Goal: Navigation & Orientation: Find specific page/section

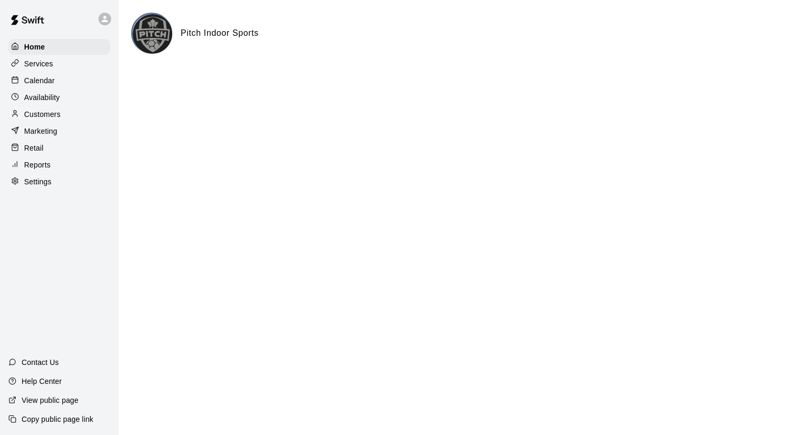
click at [53, 172] on div "Reports" at bounding box center [59, 165] width 102 height 16
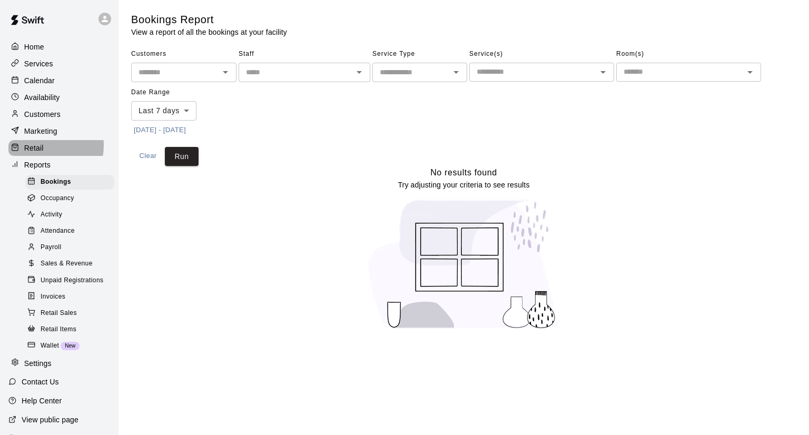
click at [38, 151] on p "Retail" at bounding box center [33, 148] width 19 height 11
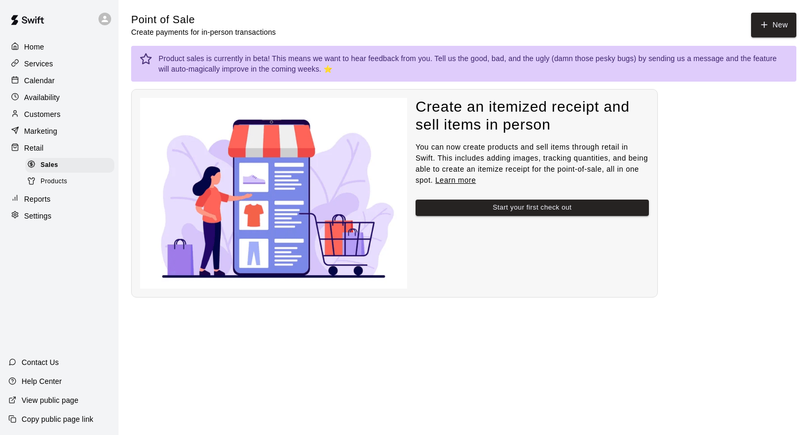
click at [45, 136] on p "Marketing" at bounding box center [40, 131] width 33 height 11
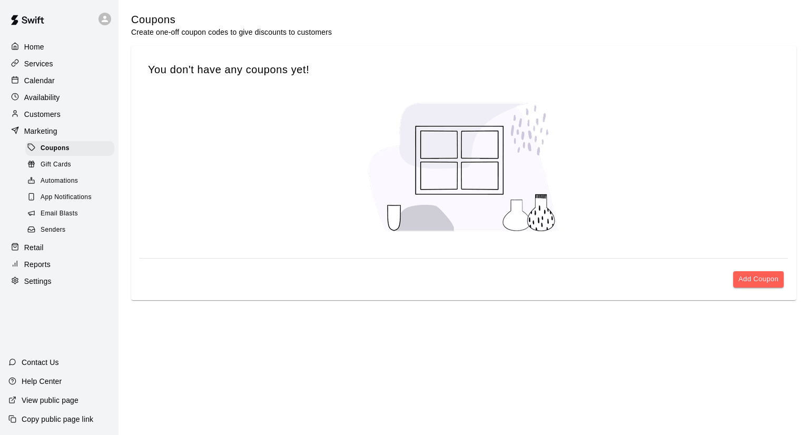
click at [46, 127] on div "Marketing" at bounding box center [59, 131] width 102 height 16
click at [48, 122] on div "Customers" at bounding box center [59, 114] width 102 height 16
